Goal: Task Accomplishment & Management: Use online tool/utility

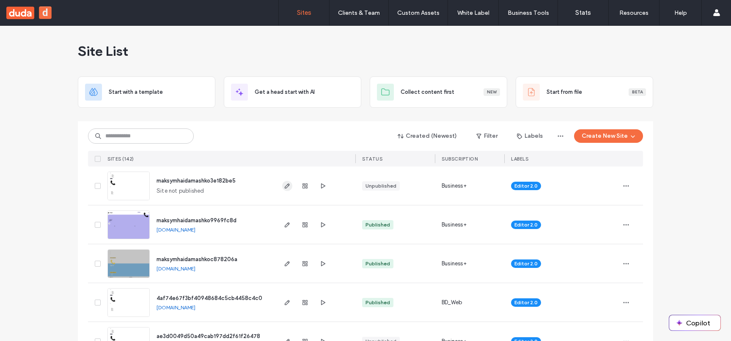
click at [285, 188] on use "button" at bounding box center [287, 186] width 5 height 5
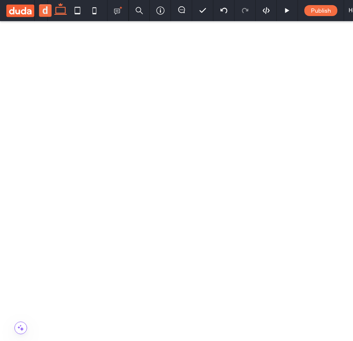
drag, startPoint x: 64, startPoint y: 698, endPoint x: 57, endPoint y: 696, distance: 6.9
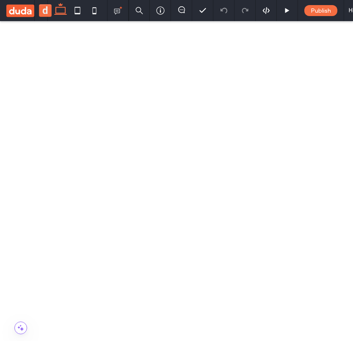
drag, startPoint x: 53, startPoint y: 692, endPoint x: 58, endPoint y: 690, distance: 5.4
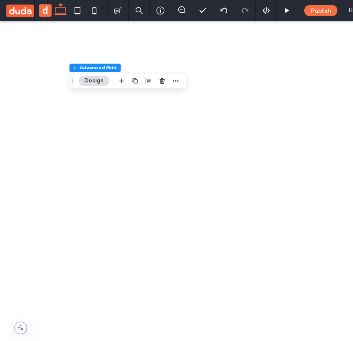
scroll to position [46, 0]
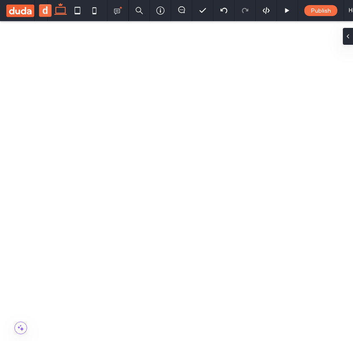
drag, startPoint x: 63, startPoint y: 700, endPoint x: 87, endPoint y: 695, distance: 24.1
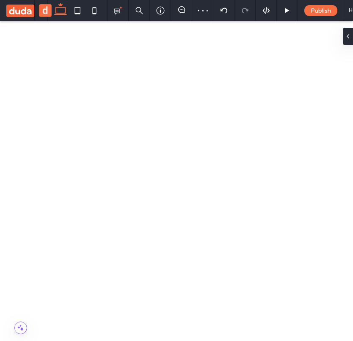
drag, startPoint x: 84, startPoint y: 685, endPoint x: 72, endPoint y: 684, distance: 11.9
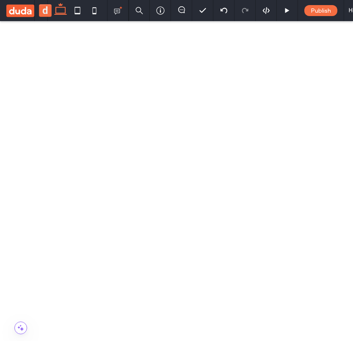
drag, startPoint x: 79, startPoint y: 686, endPoint x: 79, endPoint y: 691, distance: 5.5
drag, startPoint x: 78, startPoint y: 700, endPoint x: 76, endPoint y: 711, distance: 11.1
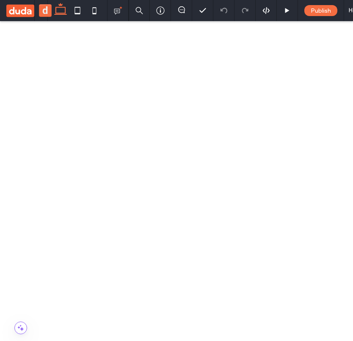
drag, startPoint x: 72, startPoint y: 709, endPoint x: 75, endPoint y: 695, distance: 14.2
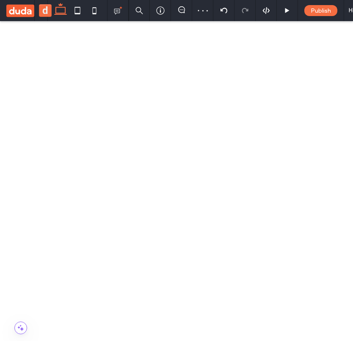
drag, startPoint x: 0, startPoint y: 532, endPoint x: 82, endPoint y: 682, distance: 171.0
drag, startPoint x: 85, startPoint y: 691, endPoint x: 59, endPoint y: 692, distance: 26.2
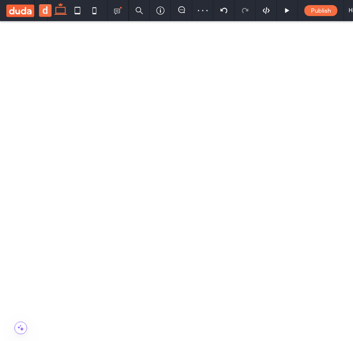
drag, startPoint x: 49, startPoint y: 692, endPoint x: 84, endPoint y: 692, distance: 34.7
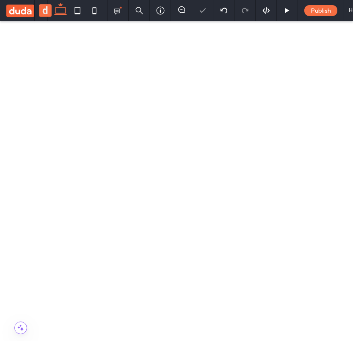
drag, startPoint x: 85, startPoint y: 691, endPoint x: 53, endPoint y: 691, distance: 32.1
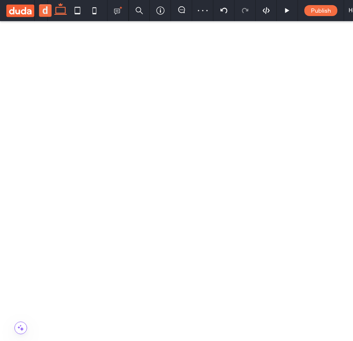
drag, startPoint x: 54, startPoint y: 690, endPoint x: 85, endPoint y: 691, distance: 31.3
drag, startPoint x: 91, startPoint y: 690, endPoint x: 78, endPoint y: 687, distance: 12.9
drag, startPoint x: 88, startPoint y: 698, endPoint x: 82, endPoint y: 692, distance: 8.1
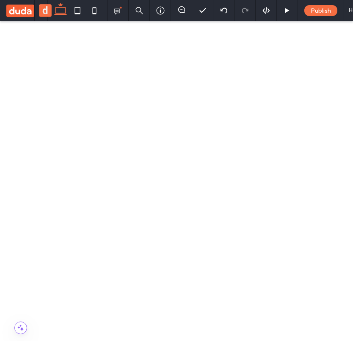
drag, startPoint x: 83, startPoint y: 685, endPoint x: 73, endPoint y: 687, distance: 10.4
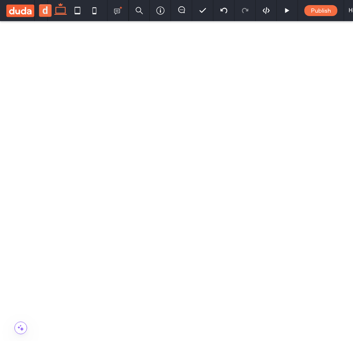
drag, startPoint x: 64, startPoint y: 692, endPoint x: 71, endPoint y: 691, distance: 7.3
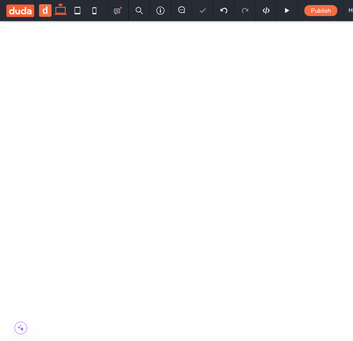
drag, startPoint x: 67, startPoint y: 690, endPoint x: 67, endPoint y: 702, distance: 11.8
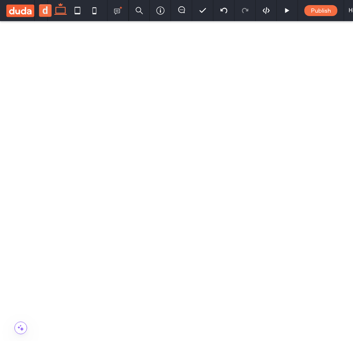
drag, startPoint x: 59, startPoint y: 706, endPoint x: 66, endPoint y: 692, distance: 15.9
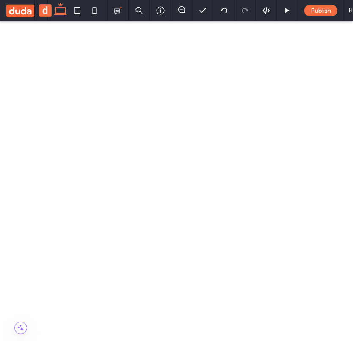
drag, startPoint x: 68, startPoint y: 686, endPoint x: 62, endPoint y: 691, distance: 7.5
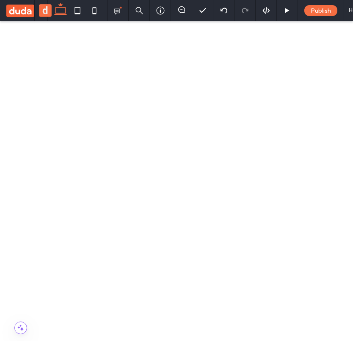
drag, startPoint x: 66, startPoint y: 689, endPoint x: 52, endPoint y: 687, distance: 15.0
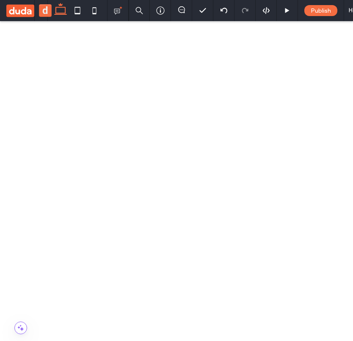
drag, startPoint x: 54, startPoint y: 689, endPoint x: 59, endPoint y: 705, distance: 17.3
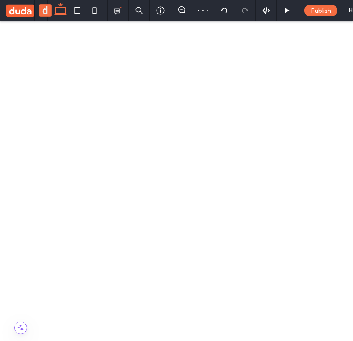
drag, startPoint x: 54, startPoint y: 708, endPoint x: 66, endPoint y: 703, distance: 13.7
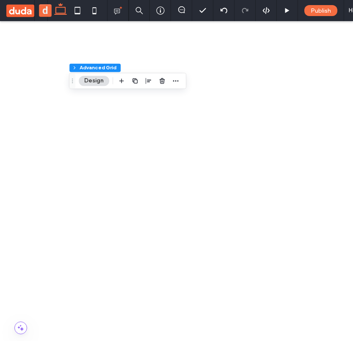
scroll to position [46, 0]
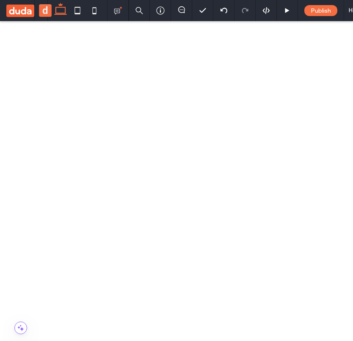
drag, startPoint x: 73, startPoint y: 702, endPoint x: 55, endPoint y: 691, distance: 21.4
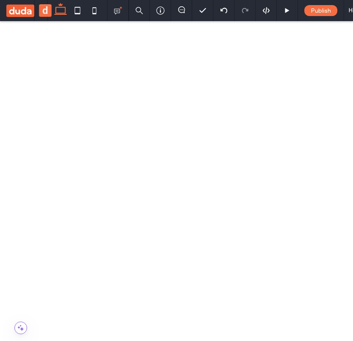
drag, startPoint x: 47, startPoint y: 689, endPoint x: 67, endPoint y: 701, distance: 23.3
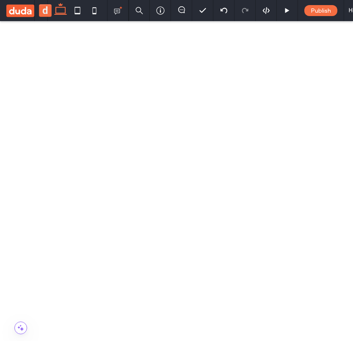
drag, startPoint x: 75, startPoint y: 707, endPoint x: 55, endPoint y: 709, distance: 19.6
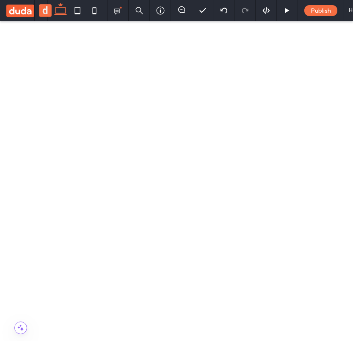
drag, startPoint x: 58, startPoint y: 702, endPoint x: 60, endPoint y: 692, distance: 9.6
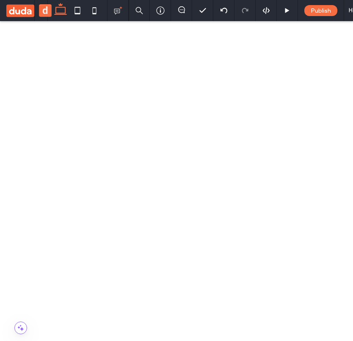
scroll to position [0, 0]
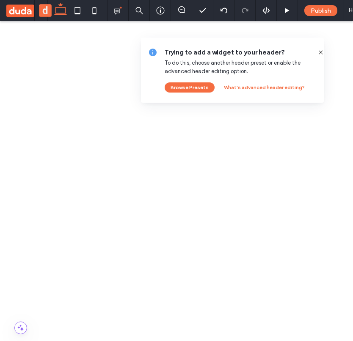
drag, startPoint x: 58, startPoint y: 696, endPoint x: 79, endPoint y: 694, distance: 21.3
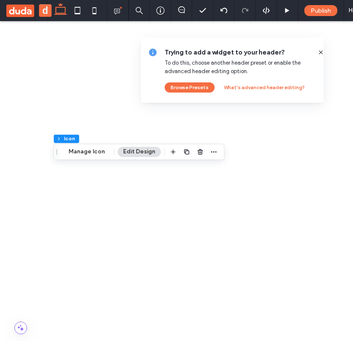
click at [317, 54] on icon at bounding box center [320, 52] width 7 height 7
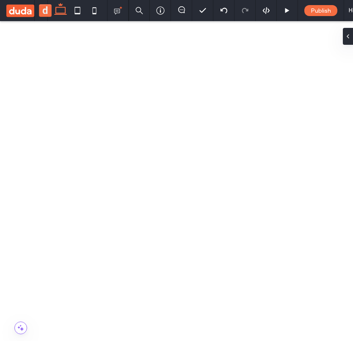
drag, startPoint x: 80, startPoint y: 690, endPoint x: 56, endPoint y: 687, distance: 24.3
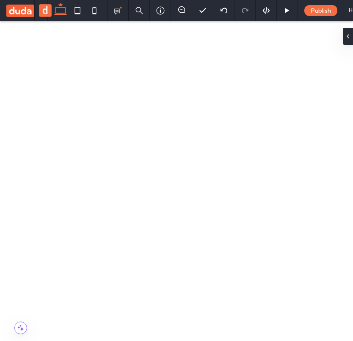
drag, startPoint x: 52, startPoint y: 686, endPoint x: 60, endPoint y: 688, distance: 7.5
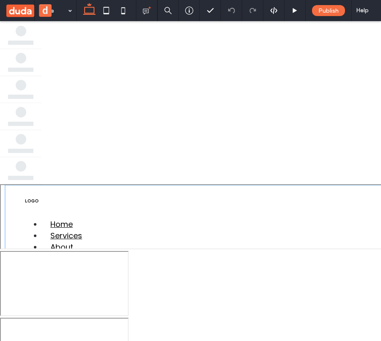
drag, startPoint x: 63, startPoint y: 349, endPoint x: 58, endPoint y: 349, distance: 5.6
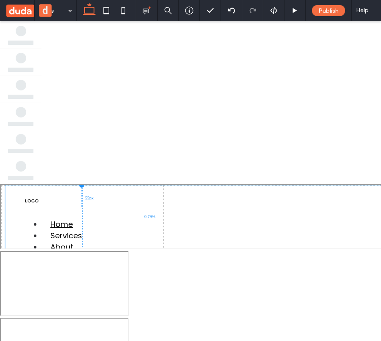
drag, startPoint x: 131, startPoint y: 322, endPoint x: 143, endPoint y: 297, distance: 27.6
drag, startPoint x: 57, startPoint y: 341, endPoint x: 113, endPoint y: 337, distance: 55.9
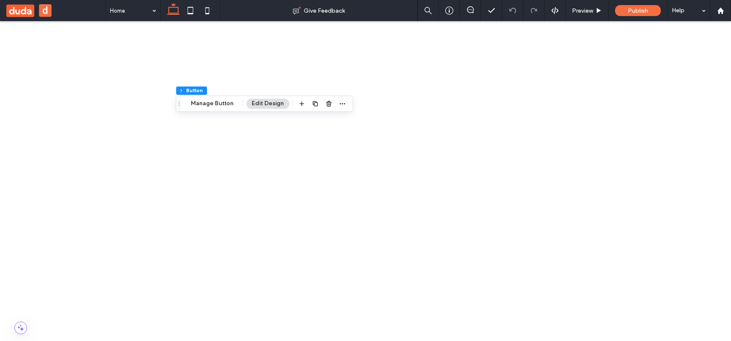
drag, startPoint x: 198, startPoint y: 694, endPoint x: 174, endPoint y: 633, distance: 65.9
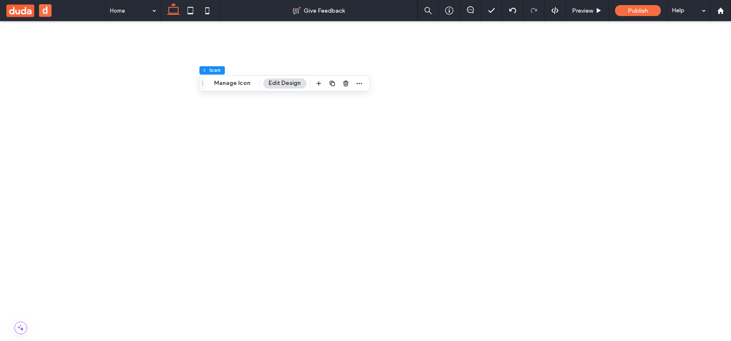
drag, startPoint x: 176, startPoint y: 621, endPoint x: 168, endPoint y: 673, distance: 52.2
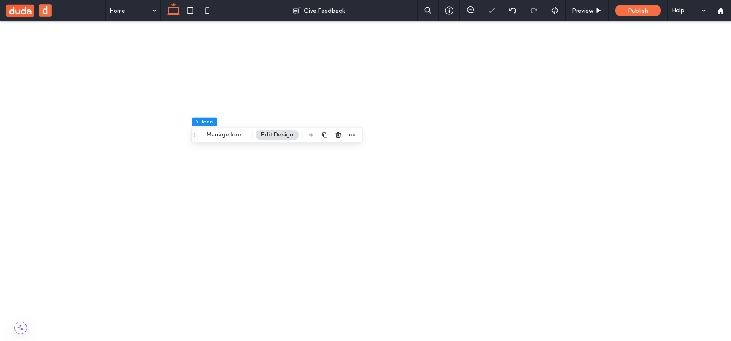
drag, startPoint x: 165, startPoint y: 676, endPoint x: 193, endPoint y: 658, distance: 33.9
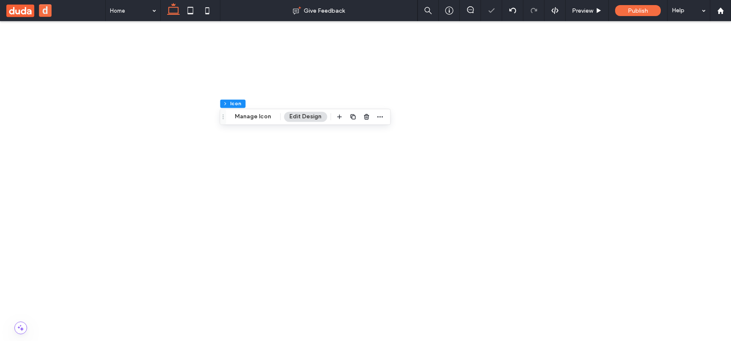
drag, startPoint x: 185, startPoint y: 657, endPoint x: 156, endPoint y: 684, distance: 39.8
drag, startPoint x: 158, startPoint y: 684, endPoint x: 158, endPoint y: 679, distance: 4.7
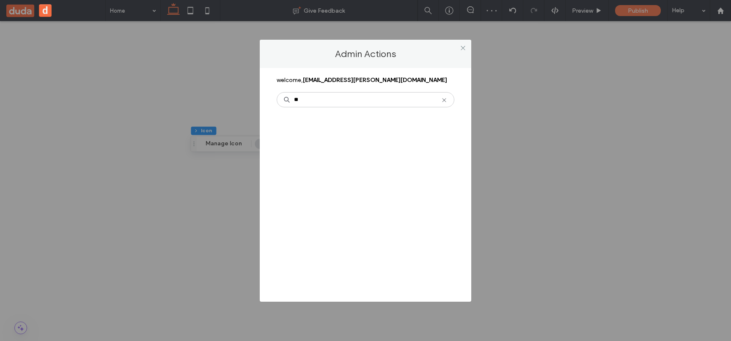
type input "*"
type input "**"
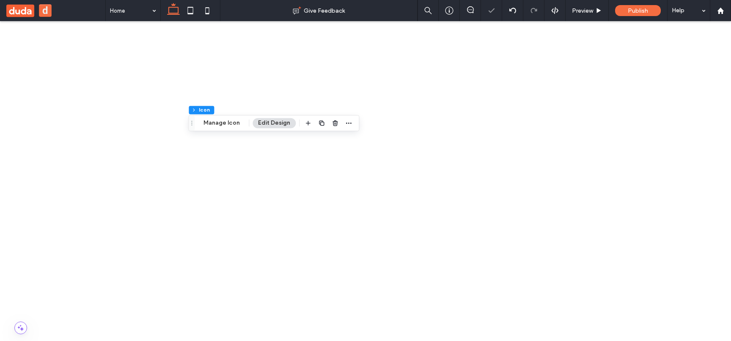
drag, startPoint x: 160, startPoint y: 662, endPoint x: 160, endPoint y: 676, distance: 14.0
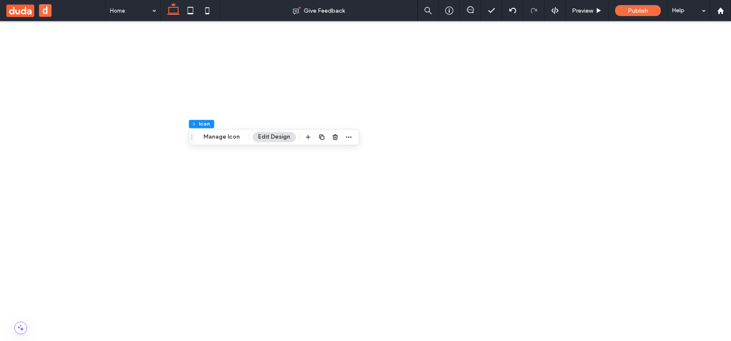
drag, startPoint x: 160, startPoint y: 679, endPoint x: 179, endPoint y: 674, distance: 19.7
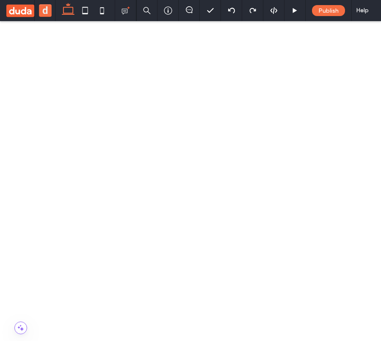
drag, startPoint x: 77, startPoint y: 671, endPoint x: 79, endPoint y: 665, distance: 7.1
drag, startPoint x: 104, startPoint y: 722, endPoint x: 45, endPoint y: 613, distance: 124.1
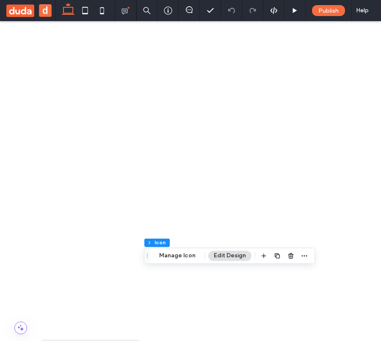
scroll to position [23, 0]
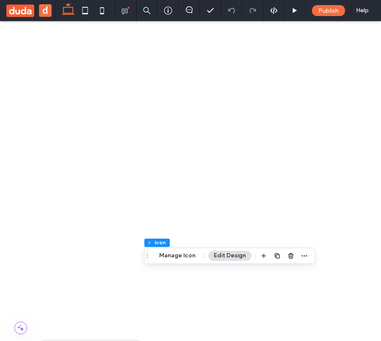
type input "*"
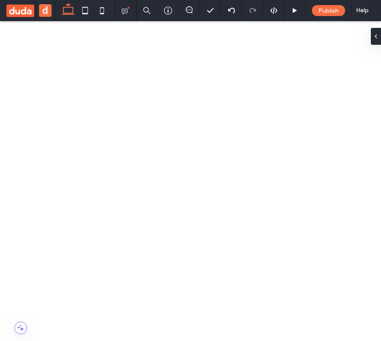
drag, startPoint x: 150, startPoint y: 725, endPoint x: 101, endPoint y: 687, distance: 62.4
drag, startPoint x: 134, startPoint y: 680, endPoint x: 145, endPoint y: 720, distance: 41.8
drag, startPoint x: 126, startPoint y: 664, endPoint x: 80, endPoint y: 707, distance: 63.5
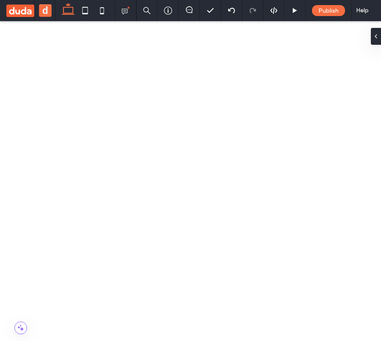
drag, startPoint x: 67, startPoint y: 664, endPoint x: 112, endPoint y: 705, distance: 60.5
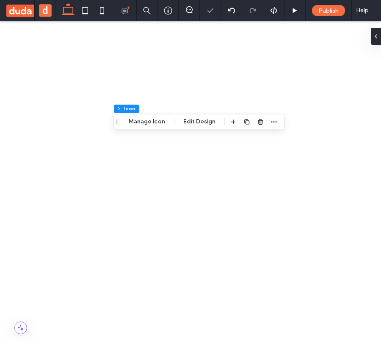
drag, startPoint x: 87, startPoint y: 670, endPoint x: 137, endPoint y: 717, distance: 68.8
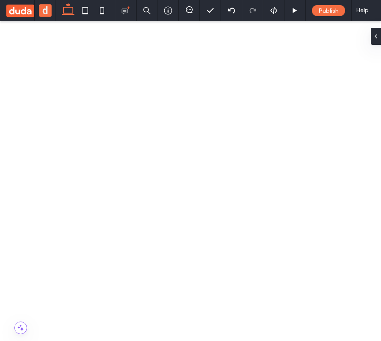
drag, startPoint x: 89, startPoint y: 669, endPoint x: 102, endPoint y: 711, distance: 44.2
type input "***"
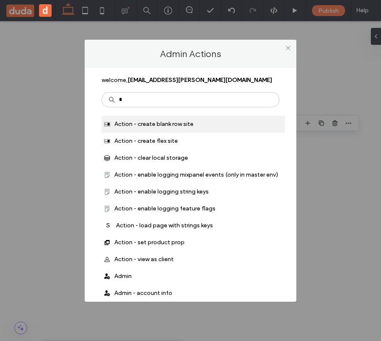
type input "**"
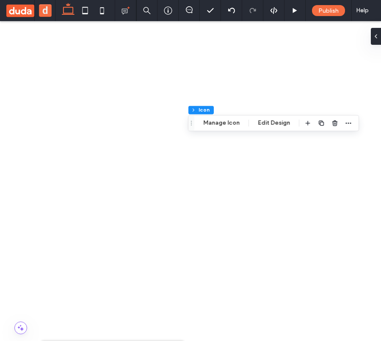
type input "****"
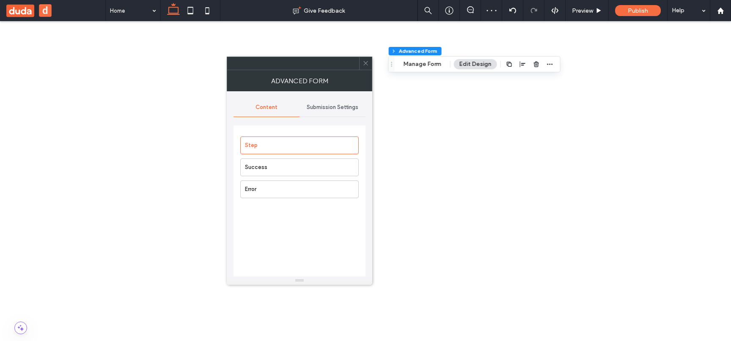
click at [361, 59] on div at bounding box center [365, 63] width 13 height 13
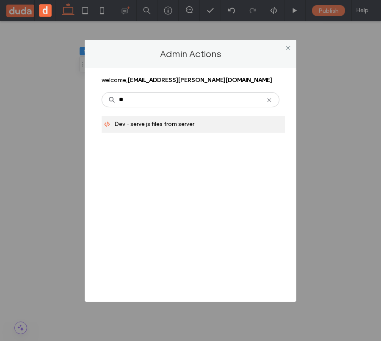
type input "**"
